Goal: Task Accomplishment & Management: Manage account settings

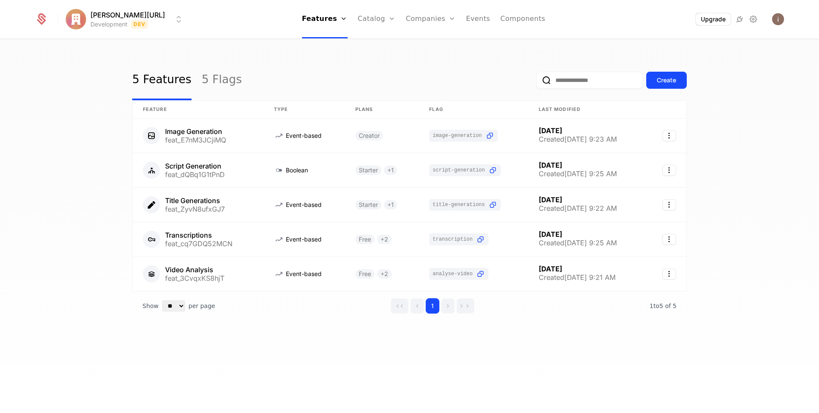
click at [121, 20] on html "issac.ai Development Dev Features Features Flags Catalog Plans Add Ons Credits …" at bounding box center [409, 206] width 819 height 413
drag, startPoint x: 793, startPoint y: 49, endPoint x: 794, endPoint y: 20, distance: 29.0
click at [793, 47] on html "issac.ai Development Dev Features Features Flags Catalog Plans Add Ons Credits …" at bounding box center [409, 206] width 819 height 413
click at [781, 18] on img "Open user button" at bounding box center [778, 19] width 12 height 12
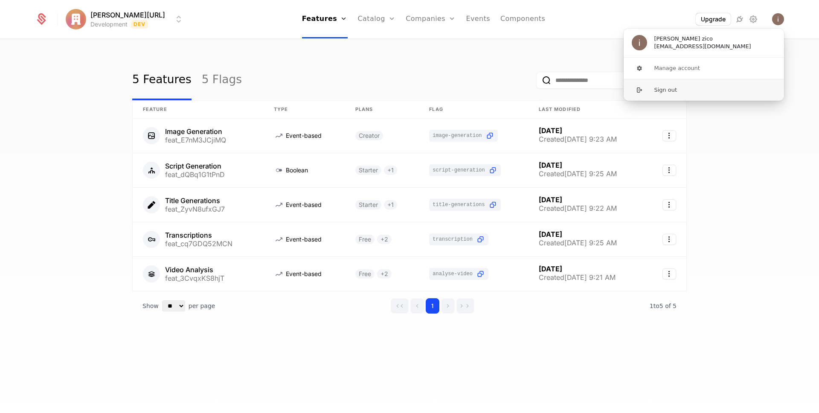
click at [674, 88] on button "Sign out" at bounding box center [703, 90] width 161 height 22
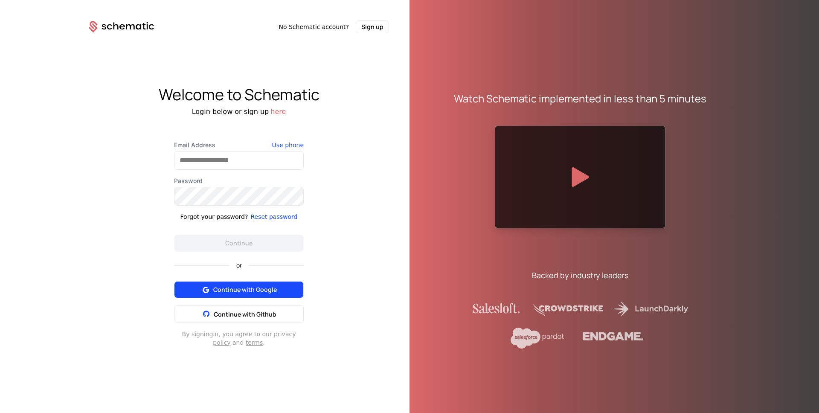
click at [237, 289] on span "Continue with Google" at bounding box center [245, 289] width 64 height 9
click at [223, 287] on span "Continue with Google" at bounding box center [245, 289] width 64 height 9
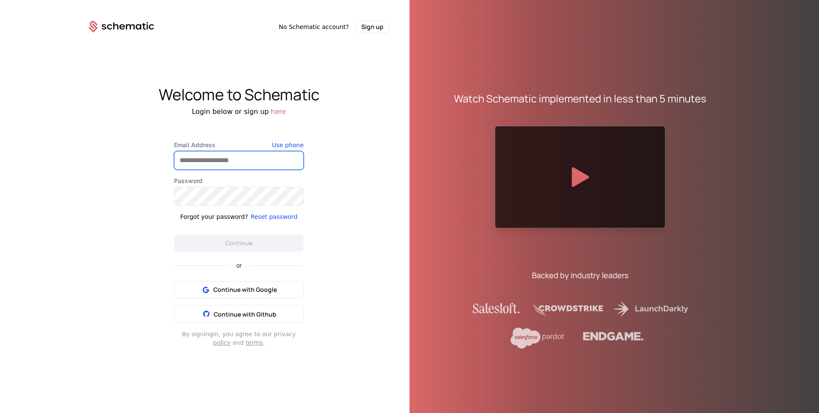
click at [269, 155] on input "Email Address" at bounding box center [238, 160] width 129 height 18
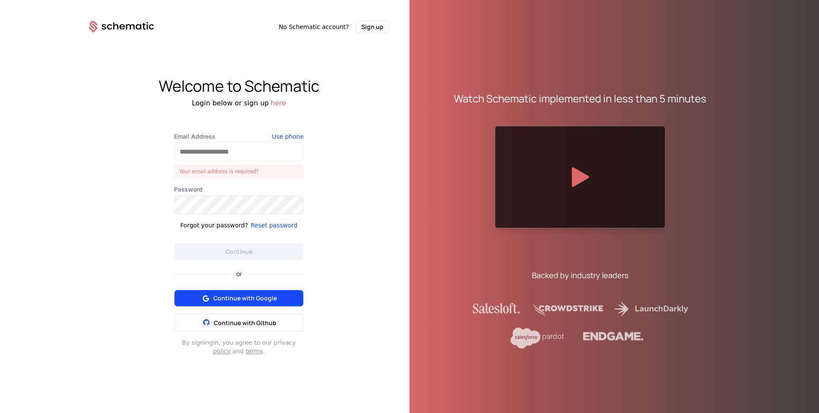
click at [245, 284] on div "or Continue with Google Continue with Github" at bounding box center [239, 295] width 130 height 71
click at [245, 290] on button "Continue with Google" at bounding box center [239, 297] width 130 height 17
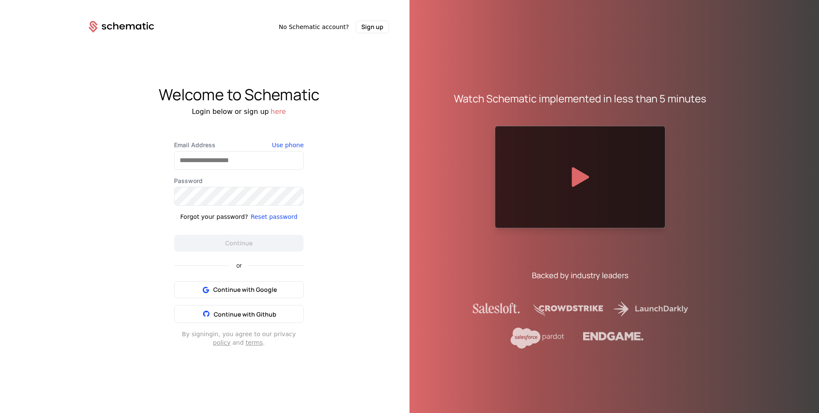
click at [319, 40] on div "Welcome to Schematic Login below or sign up here Email Address Use phone Passwo…" at bounding box center [238, 216] width 341 height 366
click at [364, 26] on button "Sign up" at bounding box center [372, 26] width 33 height 13
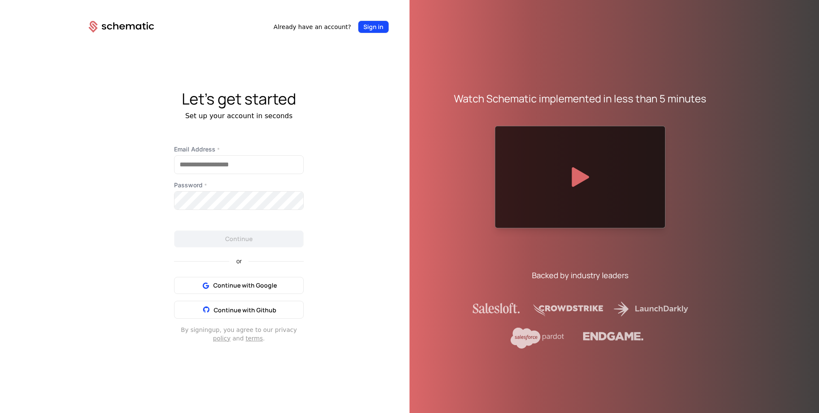
click at [364, 31] on button "Sign in" at bounding box center [373, 26] width 31 height 13
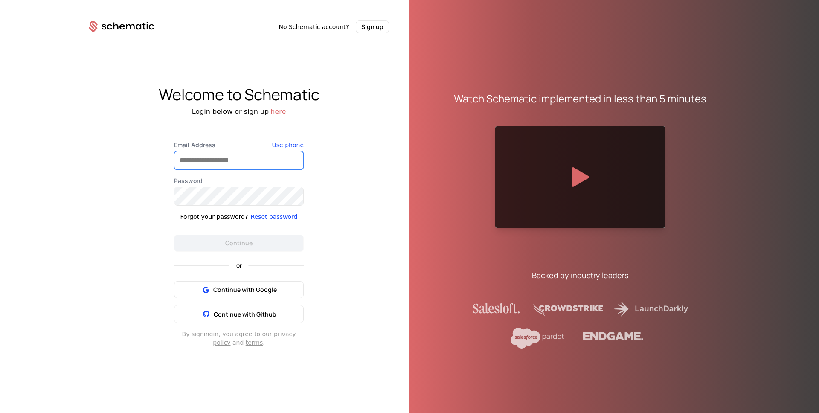
click at [222, 164] on input "Email Address" at bounding box center [238, 160] width 129 height 18
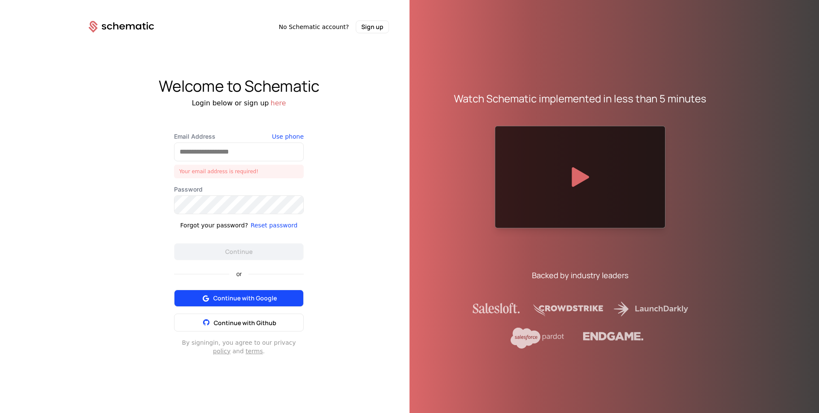
click at [242, 290] on button "Continue with Google" at bounding box center [239, 297] width 130 height 17
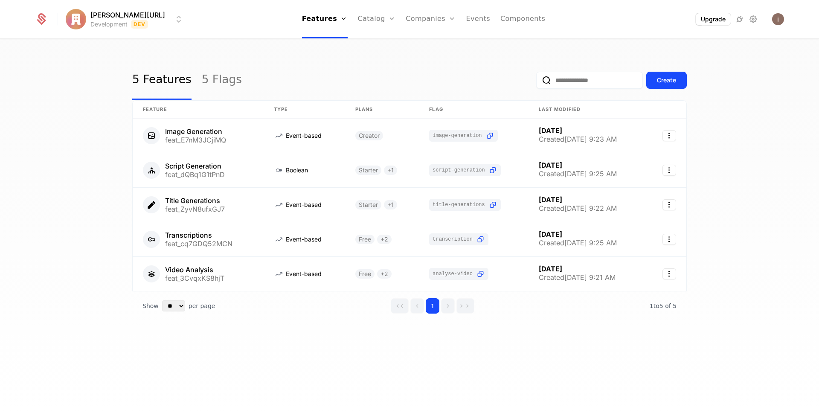
click at [721, 35] on div "[PERSON_NAME][URL] Development Dev Features Features Flags Catalog Plans Add On…" at bounding box center [409, 19] width 749 height 38
click at [723, 19] on button "Upgrade" at bounding box center [713, 19] width 36 height 12
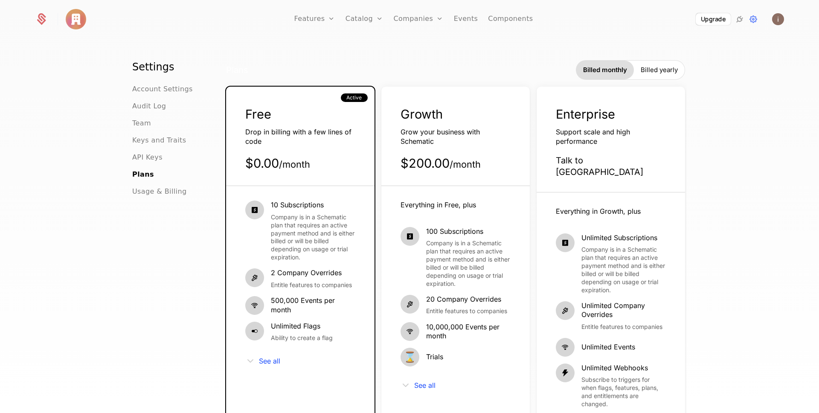
click at [79, 19] on img at bounding box center [76, 19] width 20 height 20
click at [46, 21] on icon at bounding box center [41, 19] width 12 height 12
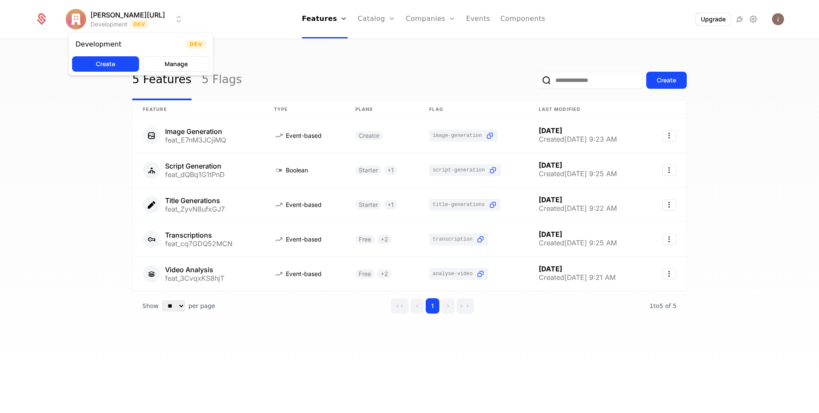
click at [126, 12] on html "issac.ai Development Dev Features Features Flags Catalog Plans Add Ons Credits …" at bounding box center [409, 206] width 819 height 413
click at [180, 65] on button "Manage" at bounding box center [175, 63] width 67 height 15
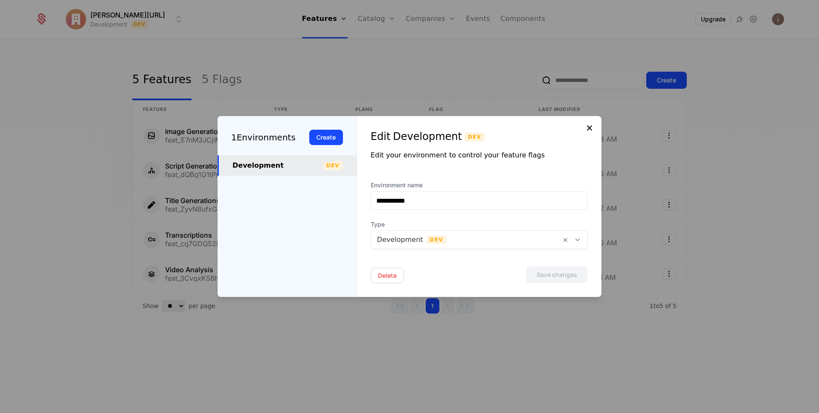
click at [594, 130] on icon at bounding box center [589, 128] width 10 height 10
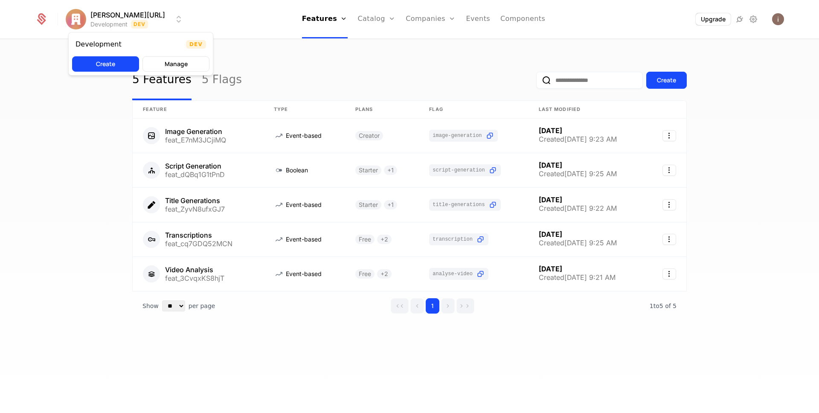
click at [107, 21] on html "issac.ai Development Dev Features Features Flags Catalog Plans Add Ons Credits …" at bounding box center [409, 206] width 819 height 413
click at [110, 61] on button "Create" at bounding box center [105, 63] width 67 height 15
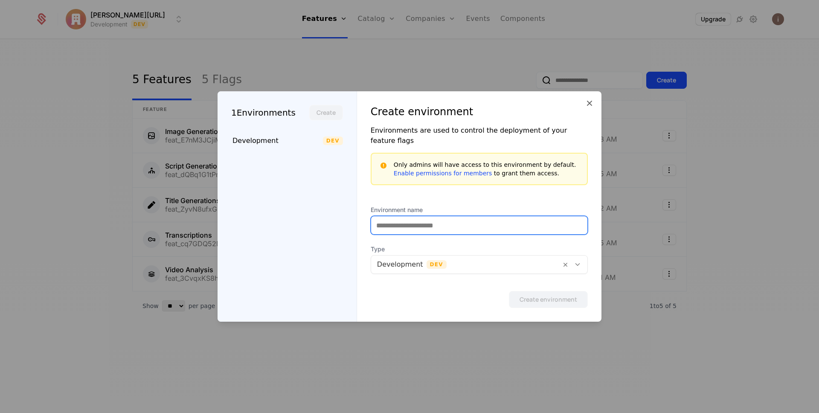
click at [426, 226] on input "Environment name" at bounding box center [479, 225] width 216 height 18
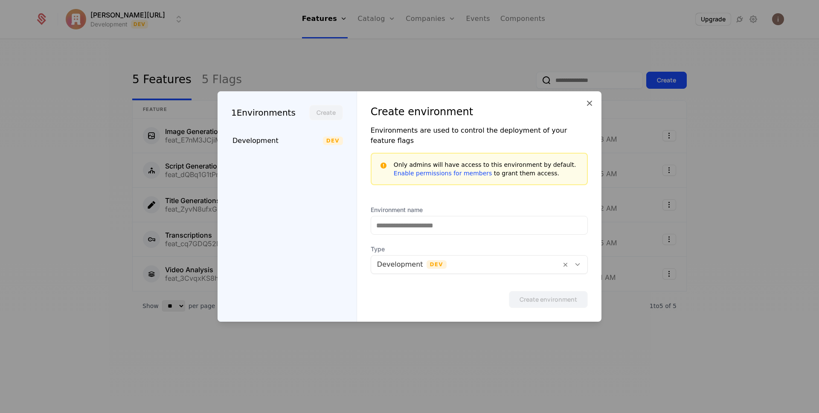
click at [426, 265] on div "Development Dev" at bounding box center [466, 264] width 190 height 15
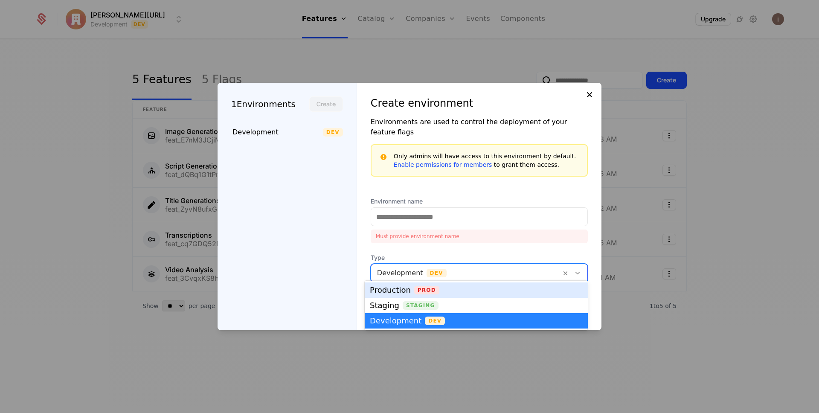
click at [588, 100] on icon at bounding box center [589, 95] width 10 height 10
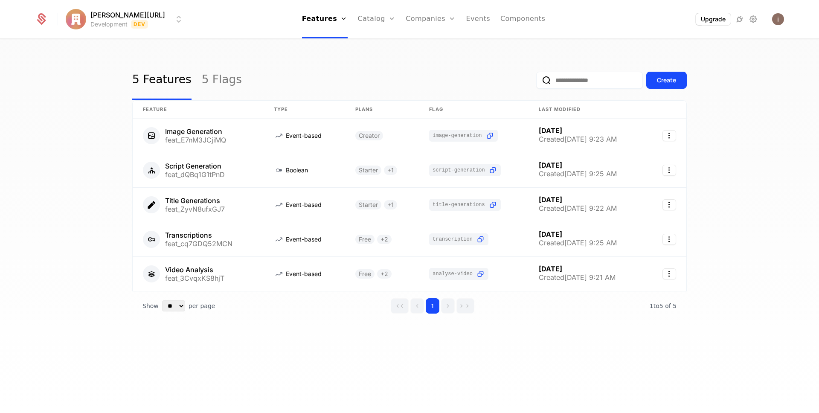
click at [785, 19] on div "issac.ai Development Dev Features Features Flags Catalog Plans Add Ons Credits …" at bounding box center [410, 19] width 770 height 38
click at [780, 18] on img "Open user button" at bounding box center [778, 19] width 12 height 12
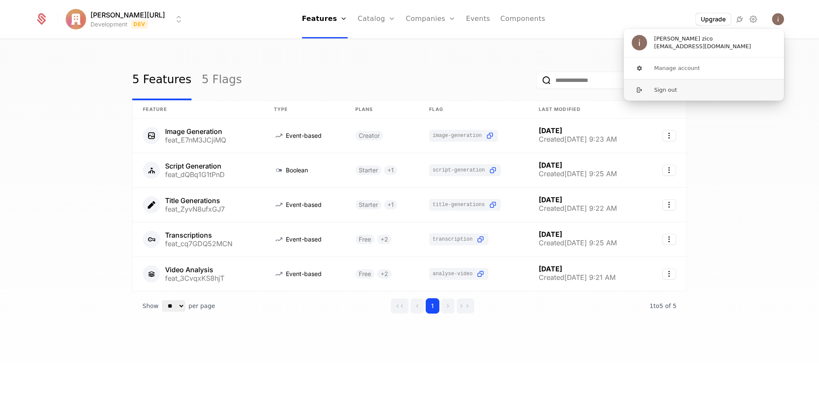
click at [686, 91] on button "Sign out" at bounding box center [703, 90] width 161 height 22
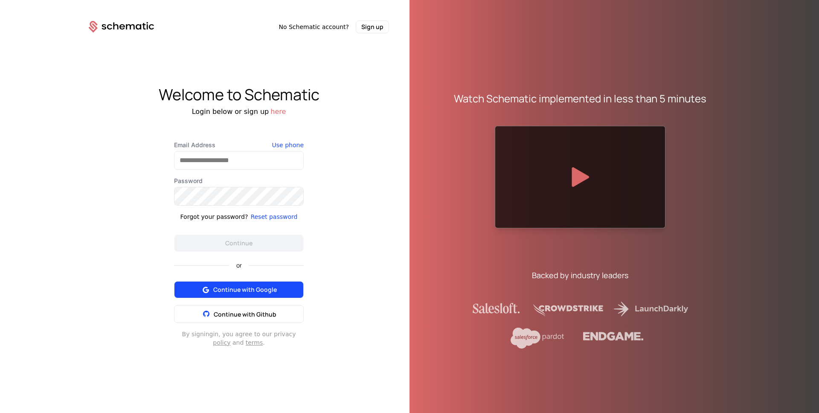
click at [233, 292] on span "Continue with Google" at bounding box center [245, 289] width 64 height 9
click at [368, 27] on button "Sign up" at bounding box center [372, 26] width 33 height 13
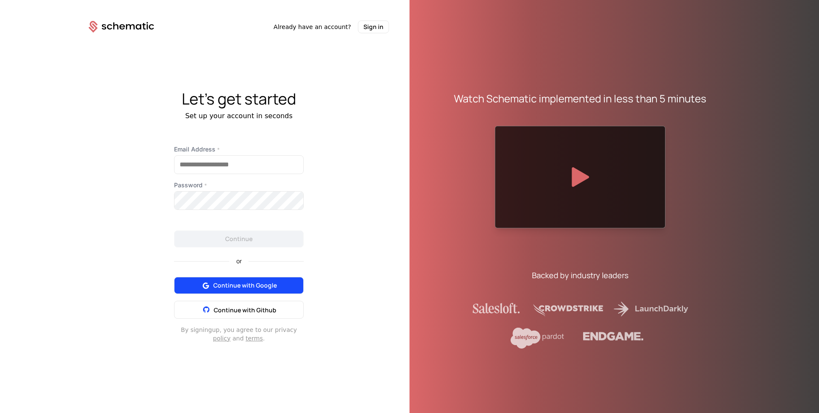
click at [245, 284] on span "Continue with Google" at bounding box center [245, 285] width 64 height 9
